Goal: Navigation & Orientation: Go to known website

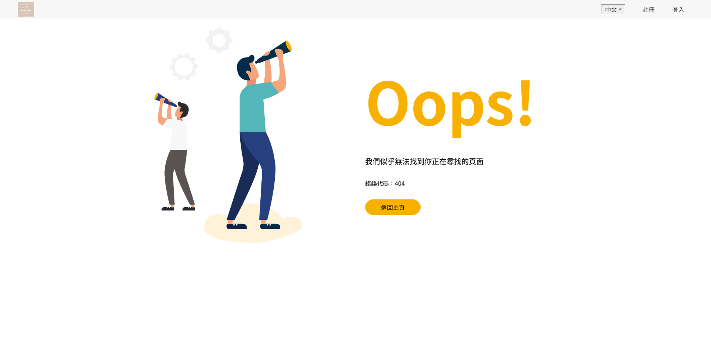
click at [17, 9] on div "EN 中文 註冊 登入" at bounding box center [355, 9] width 711 height 19
click at [22, 10] on img at bounding box center [26, 9] width 16 height 15
click at [371, 207] on link "返回主頁" at bounding box center [393, 208] width 56 height 16
click at [391, 204] on span "返回主頁" at bounding box center [393, 207] width 24 height 9
click at [27, 6] on img at bounding box center [26, 9] width 16 height 15
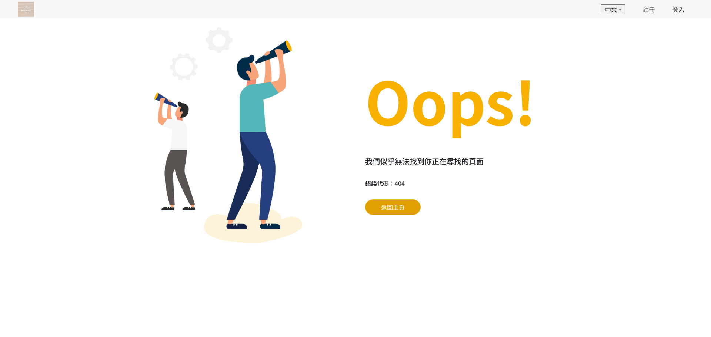
click at [384, 201] on link "返回主頁" at bounding box center [393, 208] width 56 height 16
click at [31, 11] on img at bounding box center [26, 9] width 16 height 15
click at [680, 11] on link "登入" at bounding box center [678, 9] width 12 height 9
